Goal: Book appointment/travel/reservation

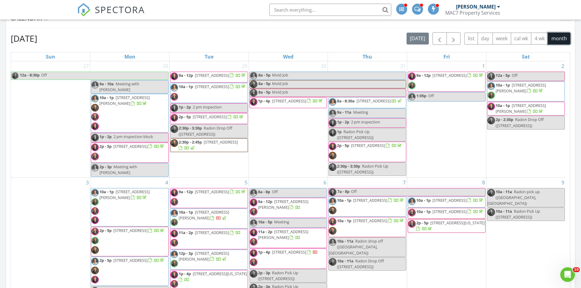
click at [559, 39] on button "month" at bounding box center [559, 39] width 23 height 12
click at [453, 40] on span "button" at bounding box center [453, 38] width 7 height 7
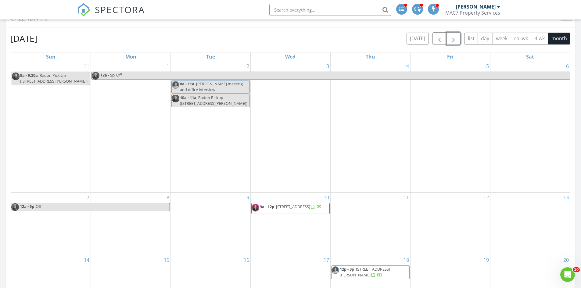
click at [213, 121] on div "2 8a - 11a [PERSON_NAME] meeting and office interview 10a - 11a Radon Pickup ([…" at bounding box center [211, 126] width 80 height 131
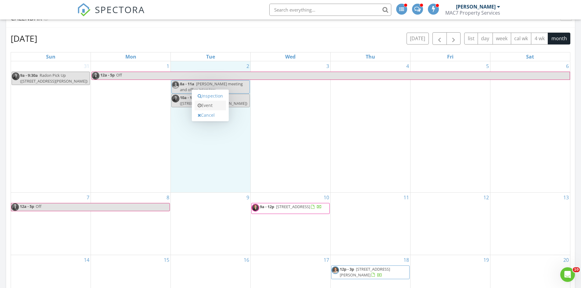
click at [209, 105] on link "Event" at bounding box center [210, 106] width 31 height 10
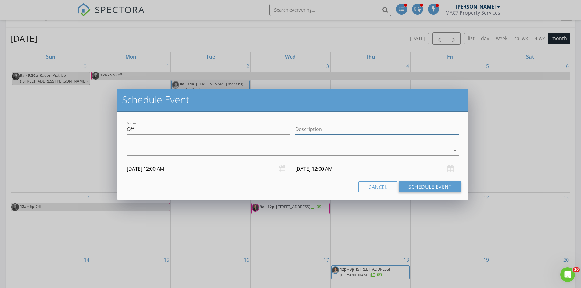
click at [318, 128] on input "Description" at bounding box center [377, 130] width 164 height 10
type input "Meeting"
click at [455, 150] on icon "arrow_drop_down" at bounding box center [455, 150] width 7 height 7
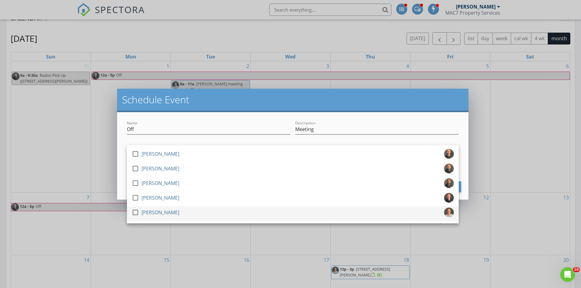
click at [138, 213] on div at bounding box center [135, 213] width 10 height 10
click at [372, 118] on div "Name Off Description Meeting check_box_outline_blank [PERSON_NAME] check_box_ou…" at bounding box center [293, 156] width 352 height 88
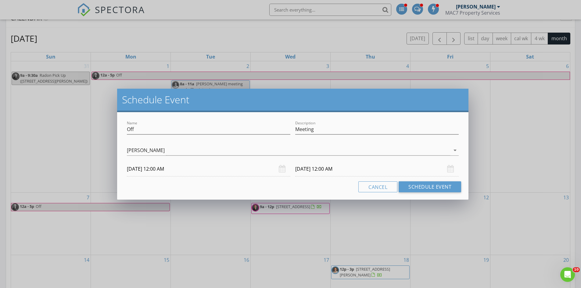
click at [309, 169] on input "[DATE] 12:00 AM" at bounding box center [377, 169] width 164 height 15
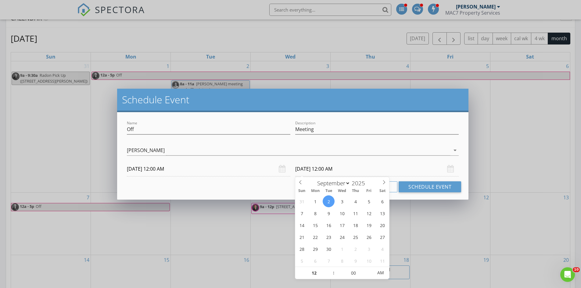
click at [346, 169] on input "[DATE] 12:00 AM" at bounding box center [377, 169] width 164 height 15
type input "[DATE] 12:00 PM"
click at [383, 275] on span "AM" at bounding box center [380, 273] width 17 height 12
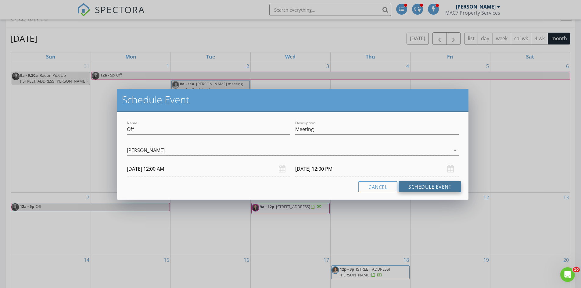
click at [425, 189] on button "Schedule Event" at bounding box center [430, 187] width 63 height 11
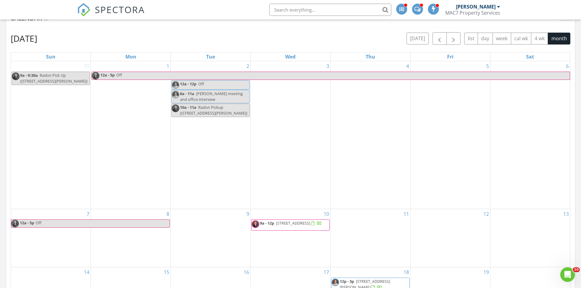
click at [299, 101] on div "3" at bounding box center [291, 135] width 80 height 148
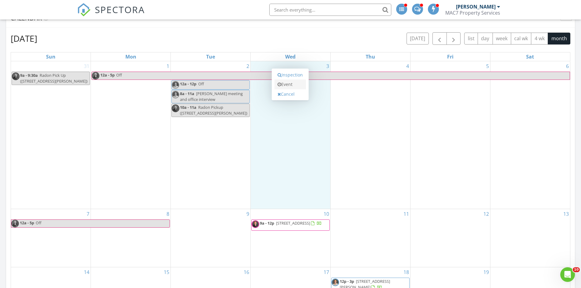
click at [290, 86] on link "Event" at bounding box center [290, 85] width 31 height 10
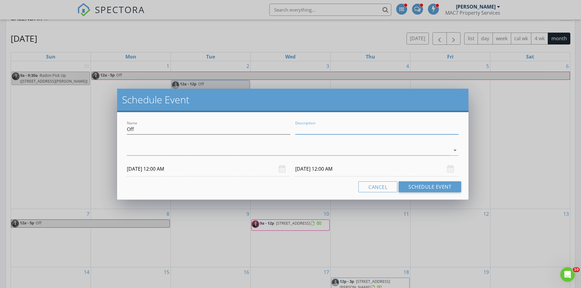
click at [324, 129] on input "Description" at bounding box center [377, 130] width 164 height 10
type input "Meeting"
click at [457, 150] on icon "arrow_drop_down" at bounding box center [455, 150] width 7 height 7
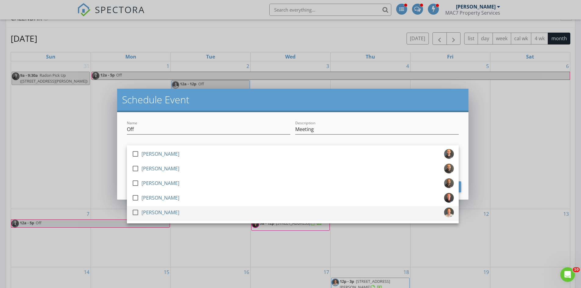
click at [136, 214] on div at bounding box center [135, 213] width 10 height 10
click at [368, 123] on div "Description Meeting" at bounding box center [377, 131] width 164 height 20
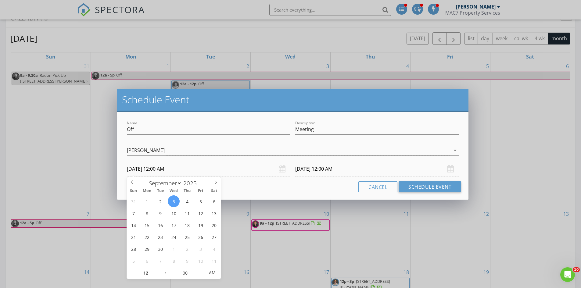
click at [178, 169] on input "[DATE] 12:00 AM" at bounding box center [209, 169] width 164 height 15
type input "01"
type input "[DATE] 1:00 AM"
click at [163, 270] on span at bounding box center [162, 270] width 4 height 6
type input "01"
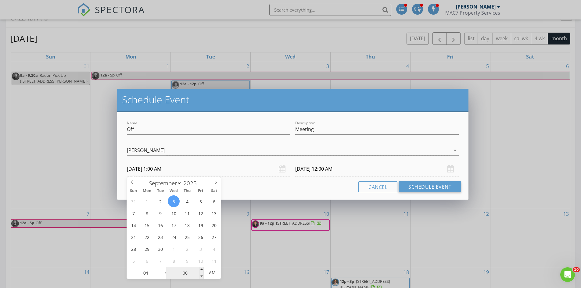
type input "[DATE] 1:00 AM"
type input "[DATE] 1:00 PM"
click at [213, 274] on span "AM" at bounding box center [212, 273] width 17 height 12
click at [319, 169] on input "[DATE] 1:00 PM" at bounding box center [377, 169] width 164 height 15
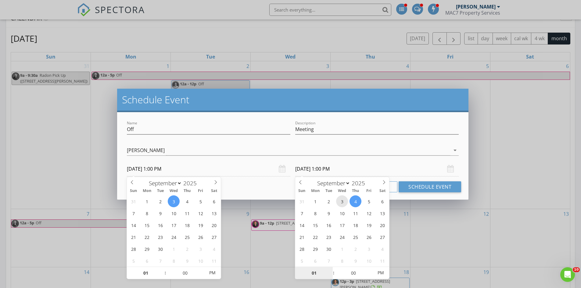
type input "[DATE] 1:00 PM"
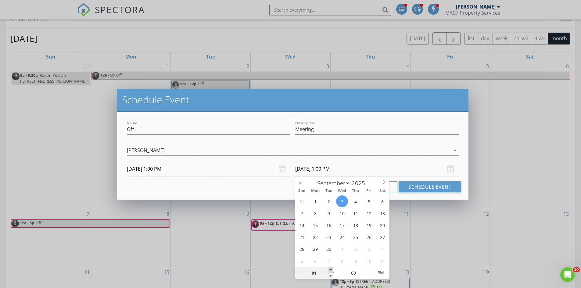
type input "02"
type input "[DATE] 2:00 PM"
click at [330, 270] on span at bounding box center [331, 270] width 4 height 6
type input "03"
type input "[DATE] 3:00 PM"
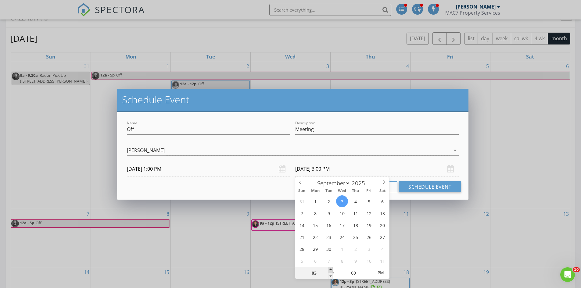
click at [330, 270] on span at bounding box center [331, 270] width 4 height 6
type input "04"
type input "[DATE] 4:00 PM"
click at [330, 270] on span at bounding box center [331, 270] width 4 height 6
type input "05"
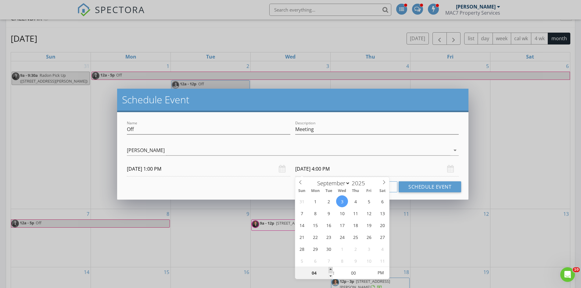
type input "[DATE] 5:00 PM"
click at [330, 270] on span at bounding box center [331, 270] width 4 height 6
click at [426, 185] on button "Schedule Event" at bounding box center [430, 187] width 63 height 11
